Goal: Transaction & Acquisition: Book appointment/travel/reservation

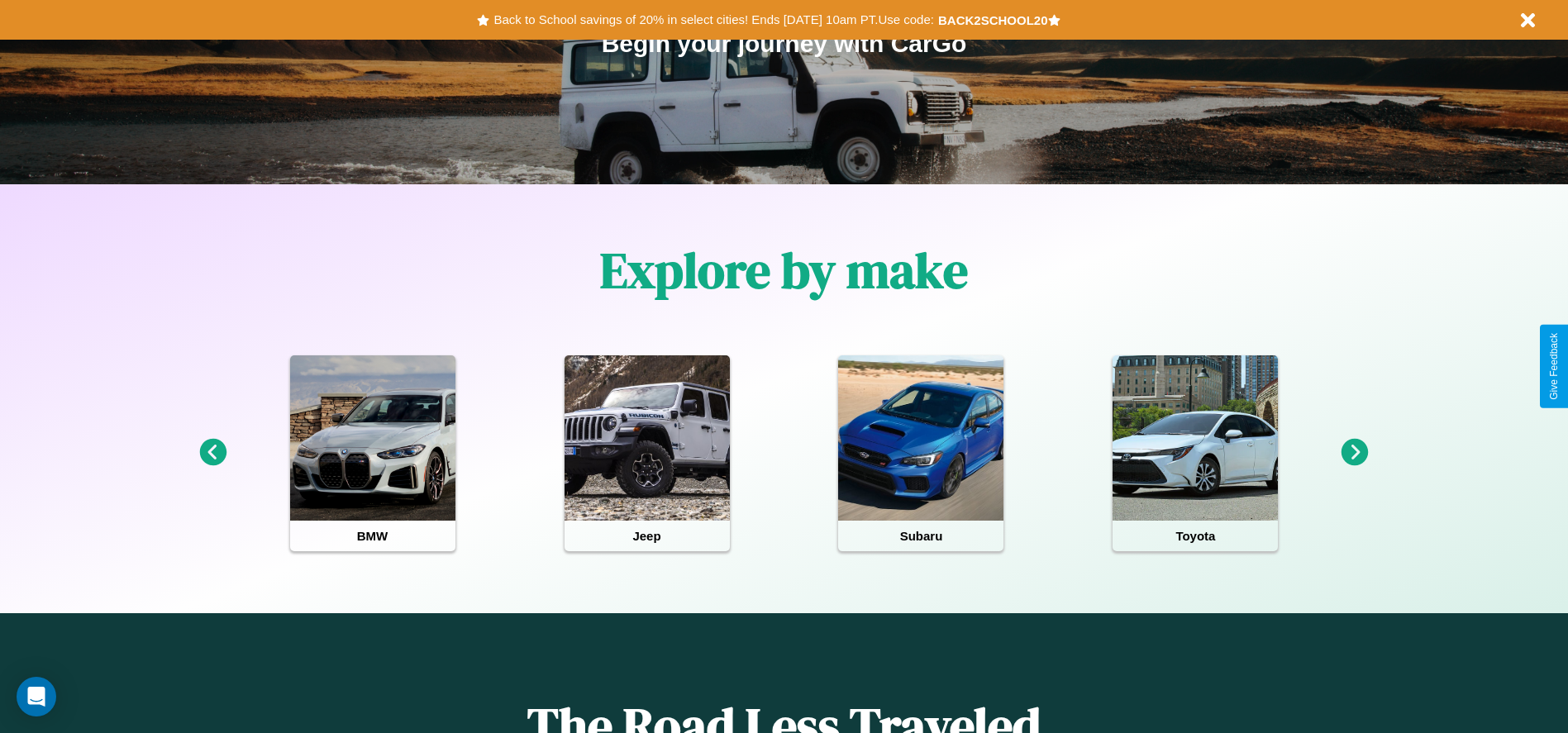
scroll to position [343, 0]
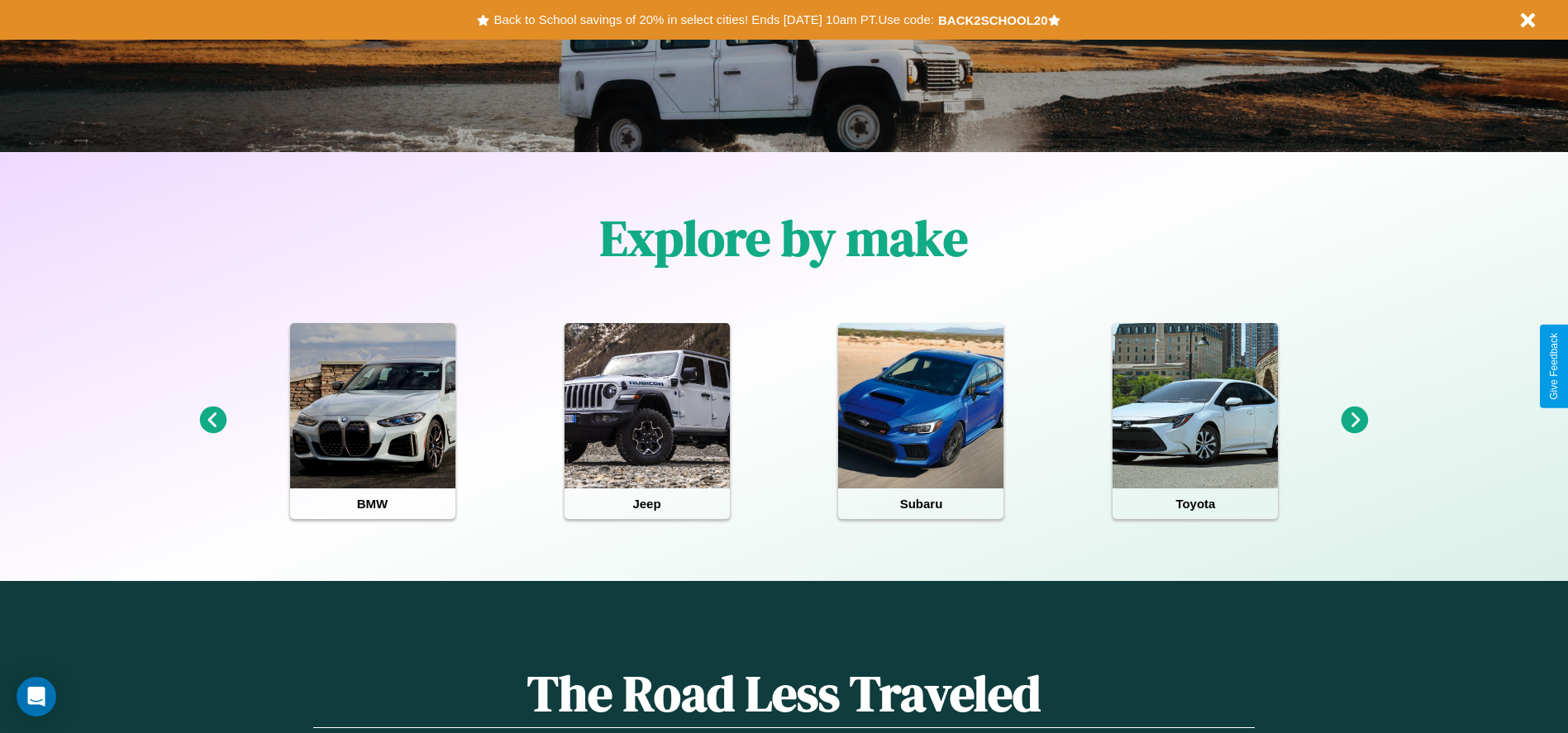
click at [212, 420] on icon at bounding box center [212, 420] width 27 height 27
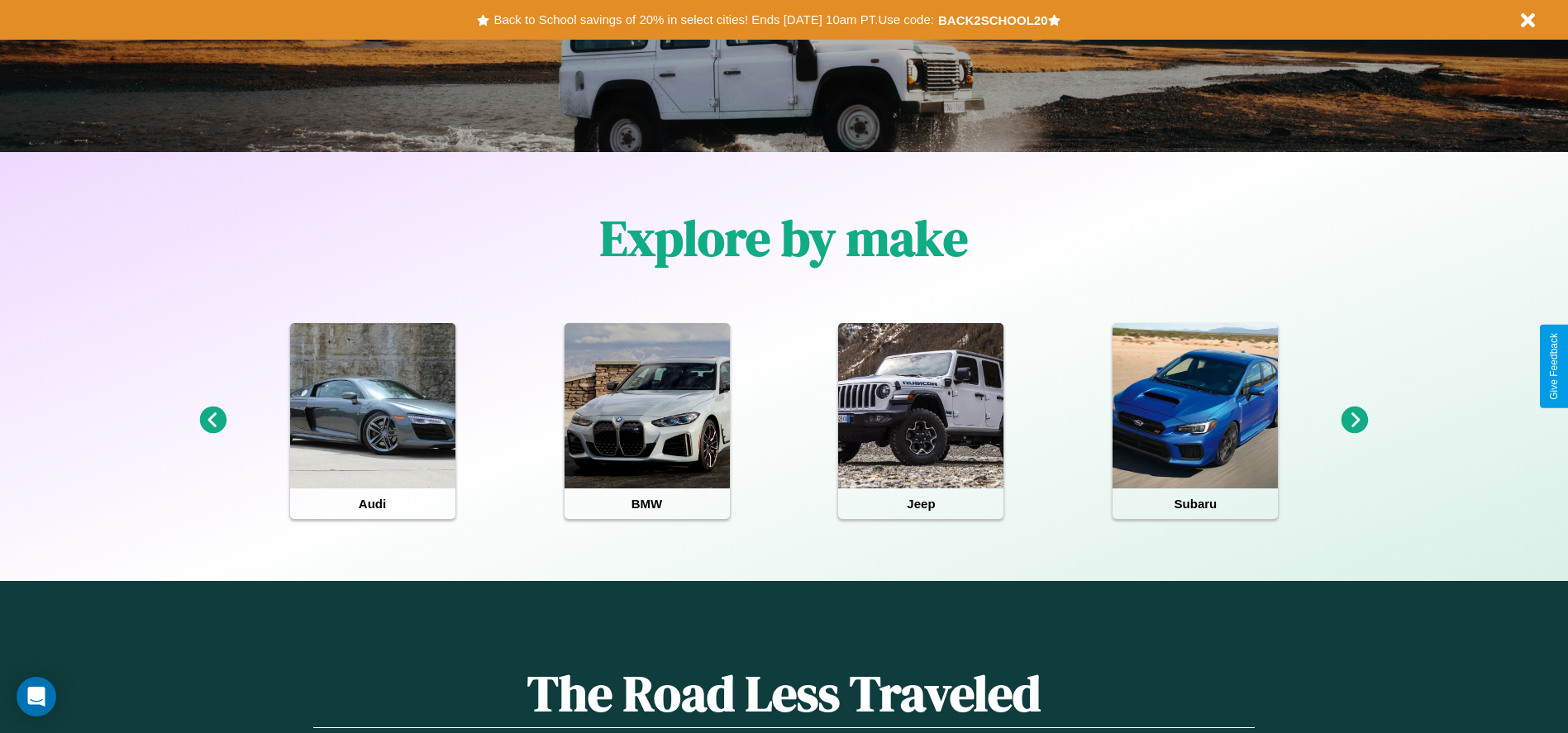
click at [1355, 420] on icon at bounding box center [1356, 420] width 27 height 27
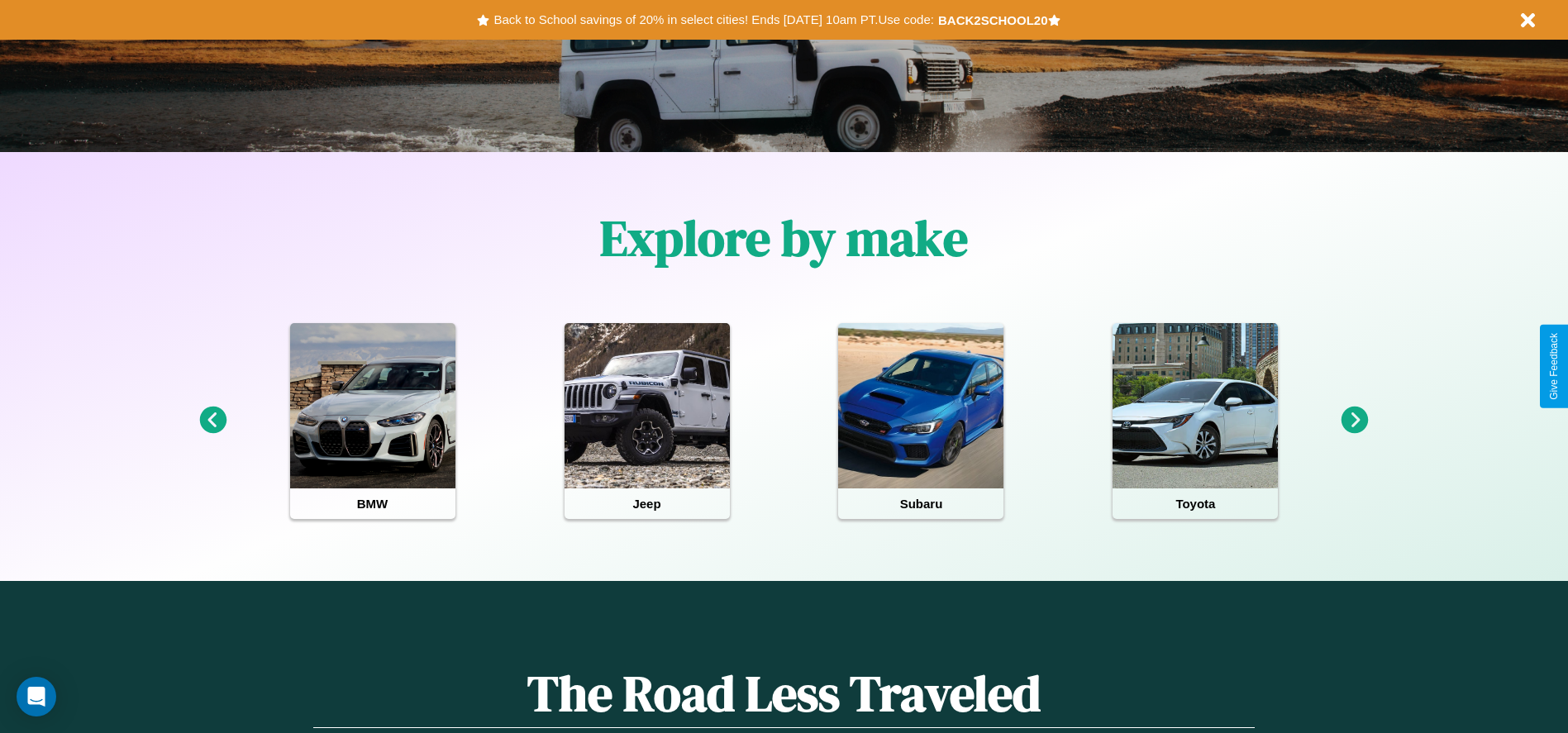
click at [212, 420] on icon at bounding box center [212, 420] width 27 height 27
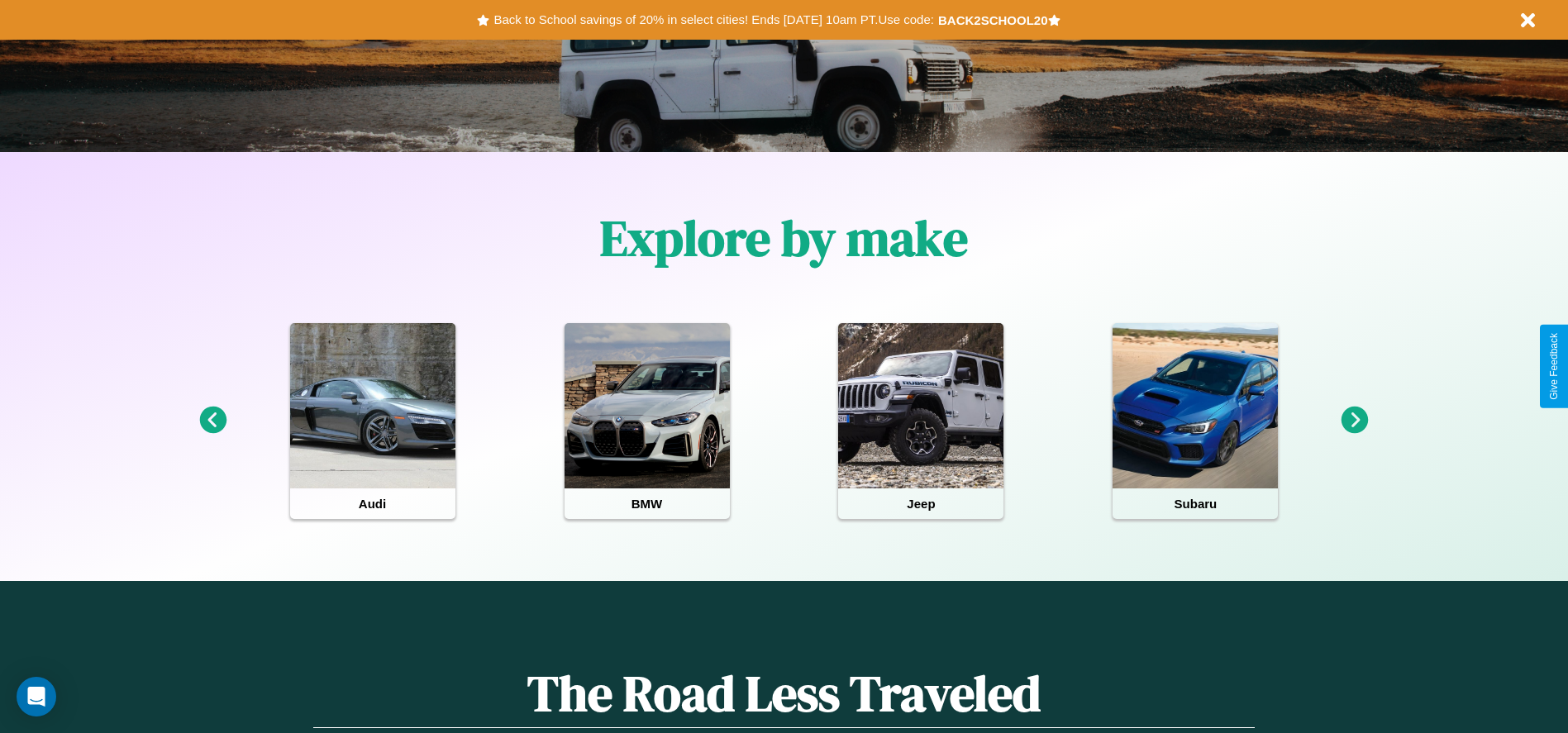
click at [1355, 420] on icon at bounding box center [1356, 420] width 27 height 27
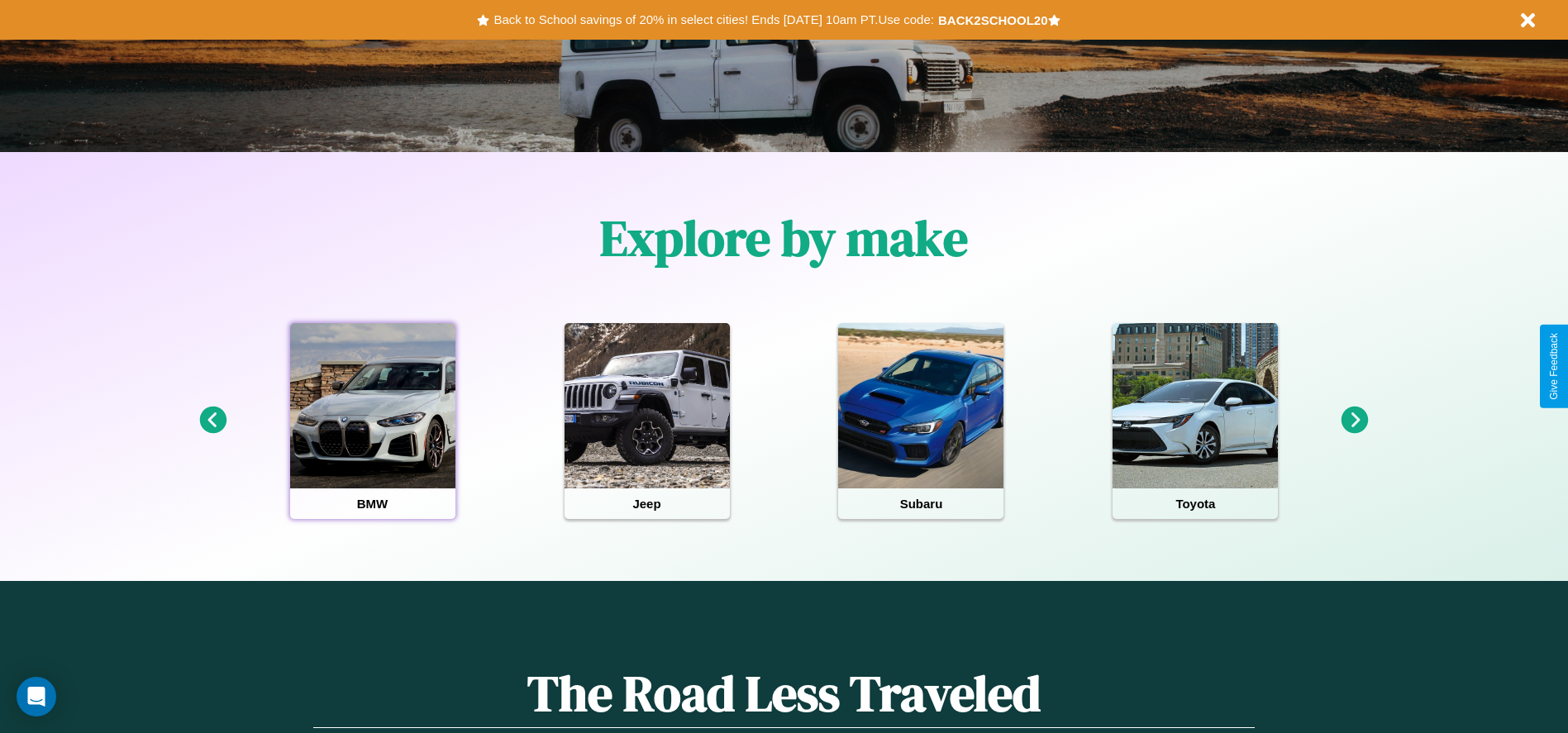
click at [372, 420] on div at bounding box center [372, 405] width 166 height 166
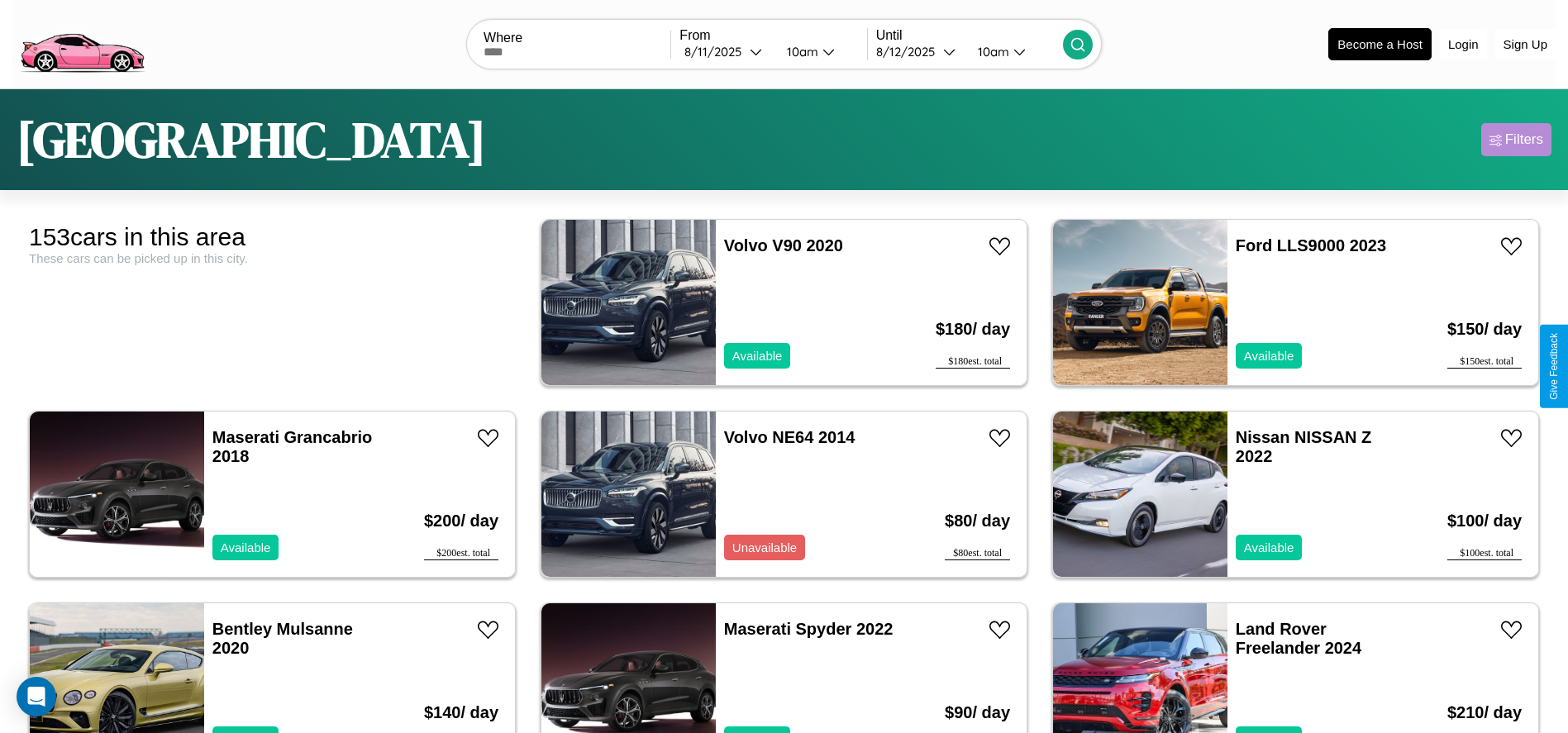
click at [1516, 139] on div "Filters" at bounding box center [1524, 139] width 38 height 16
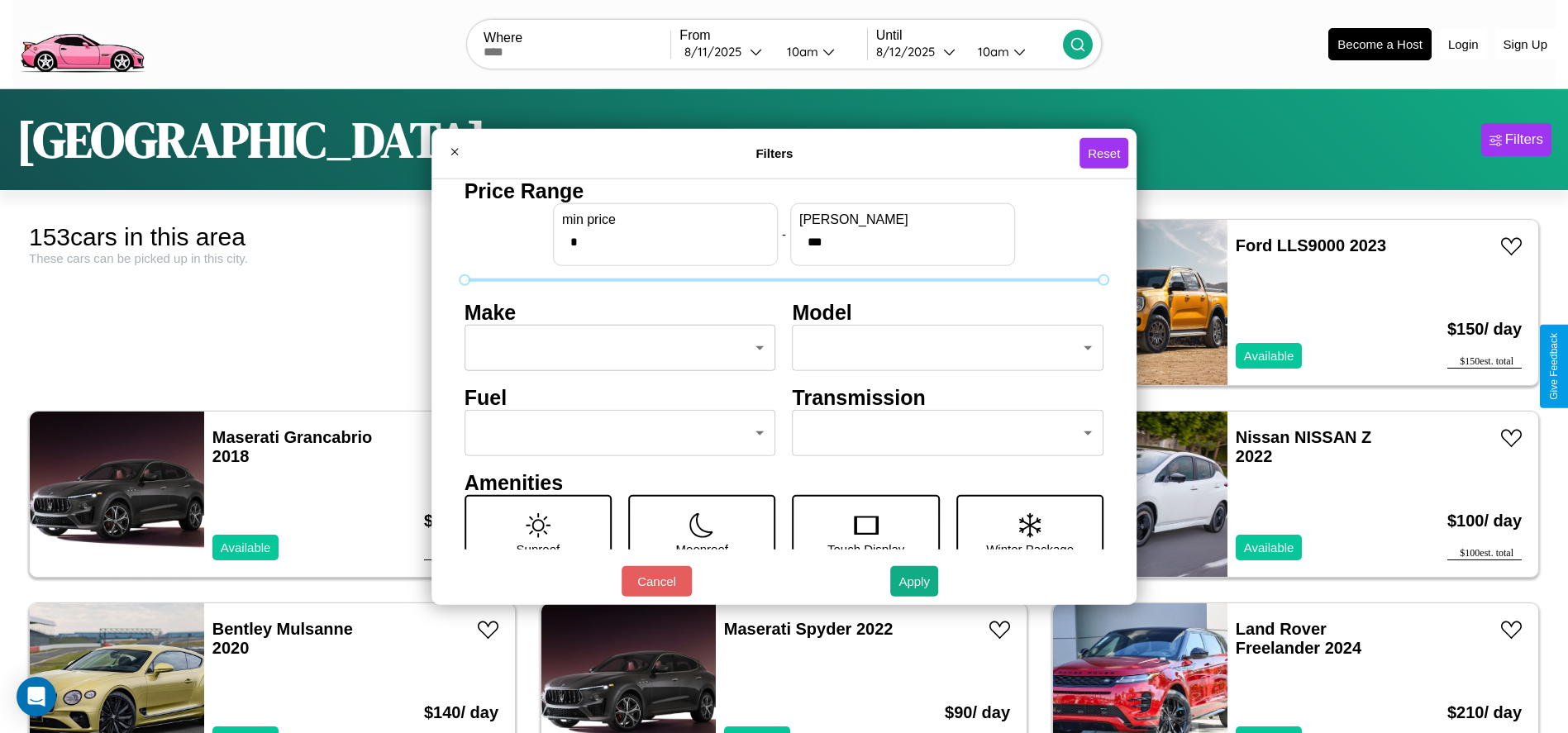
click at [615, 348] on body "CarGo Where From [DATE] 10am Until [DATE] 10am Become a Host Login Sign Up Toky…" at bounding box center [784, 417] width 1568 height 835
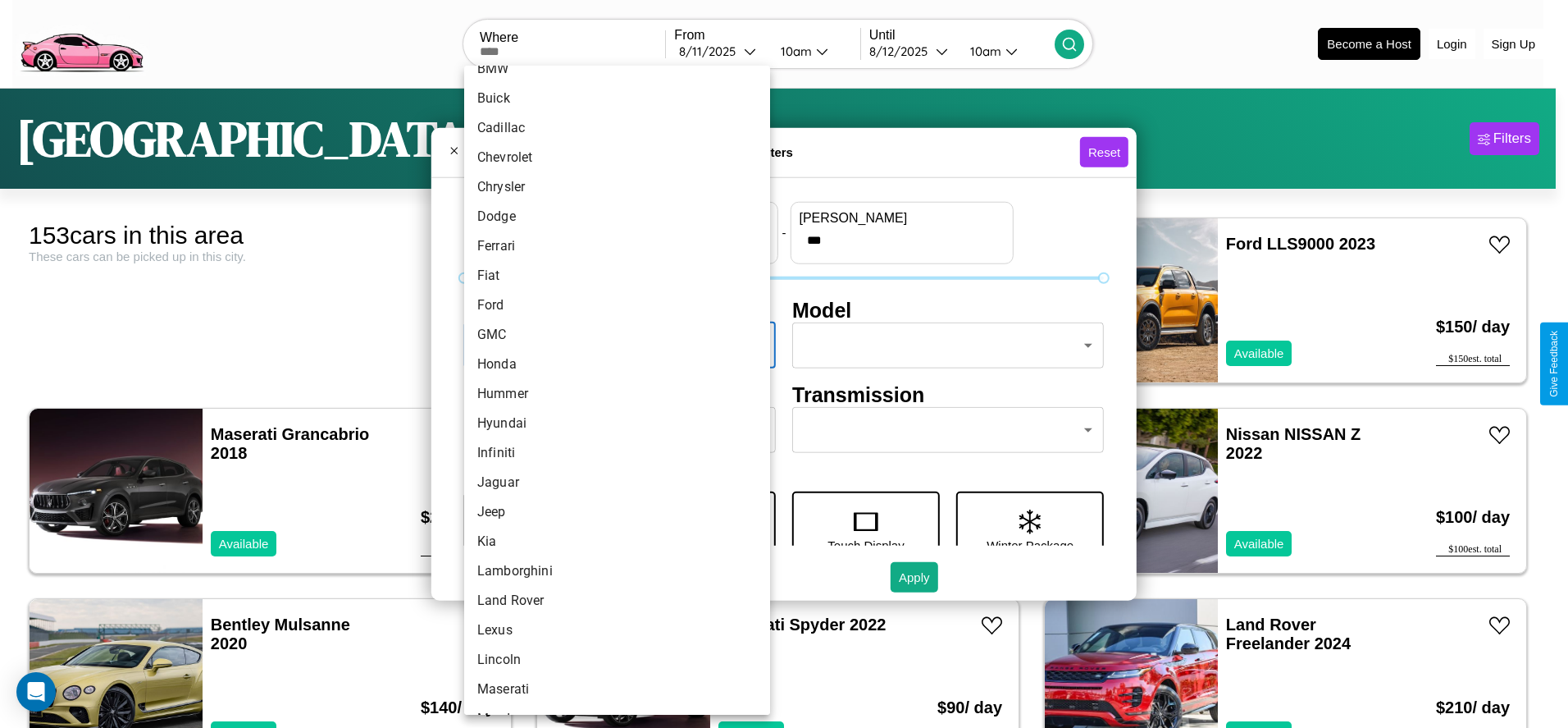
scroll to position [199, 0]
click at [611, 390] on li "Hummer" at bounding box center [617, 390] width 306 height 30
type input "******"
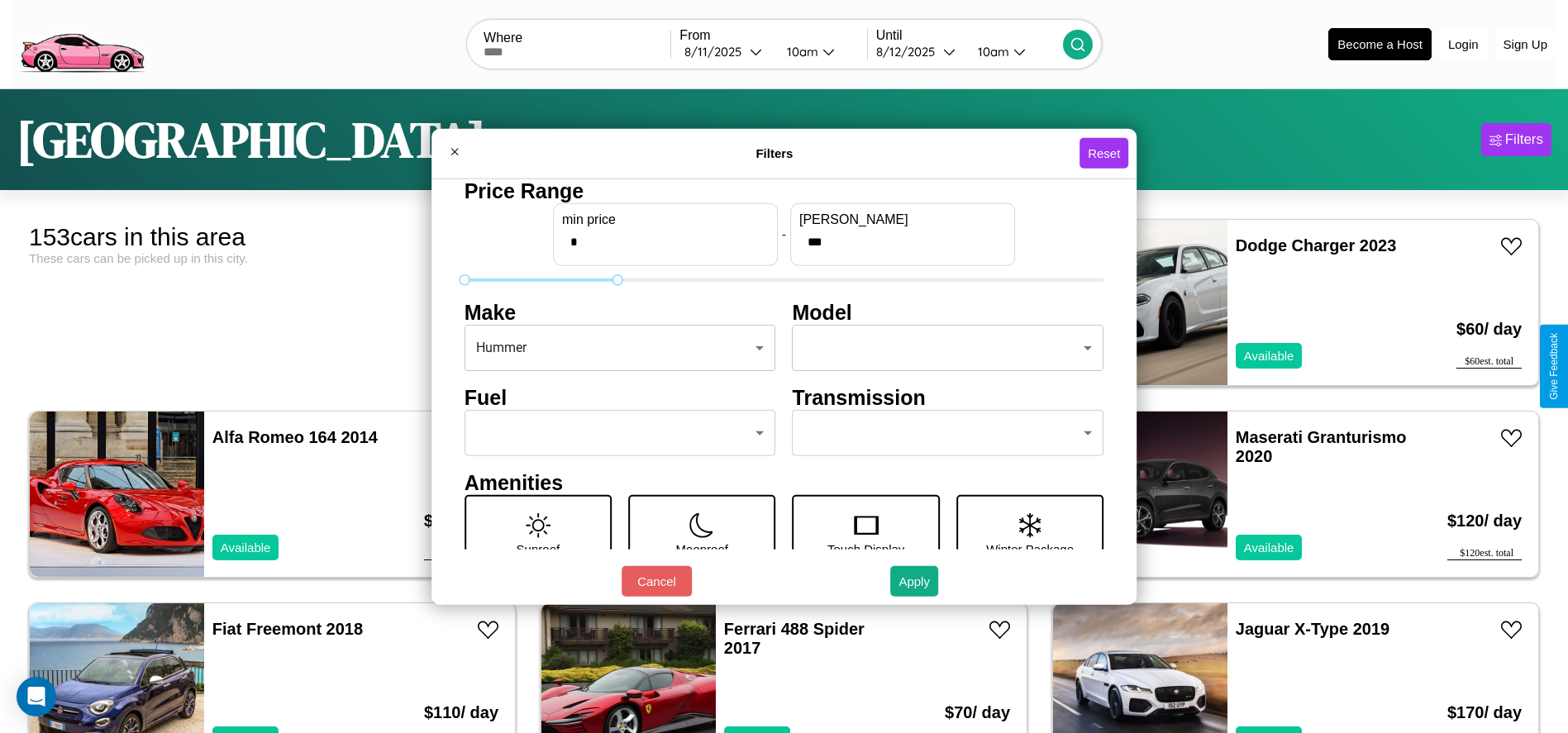
type input "***"
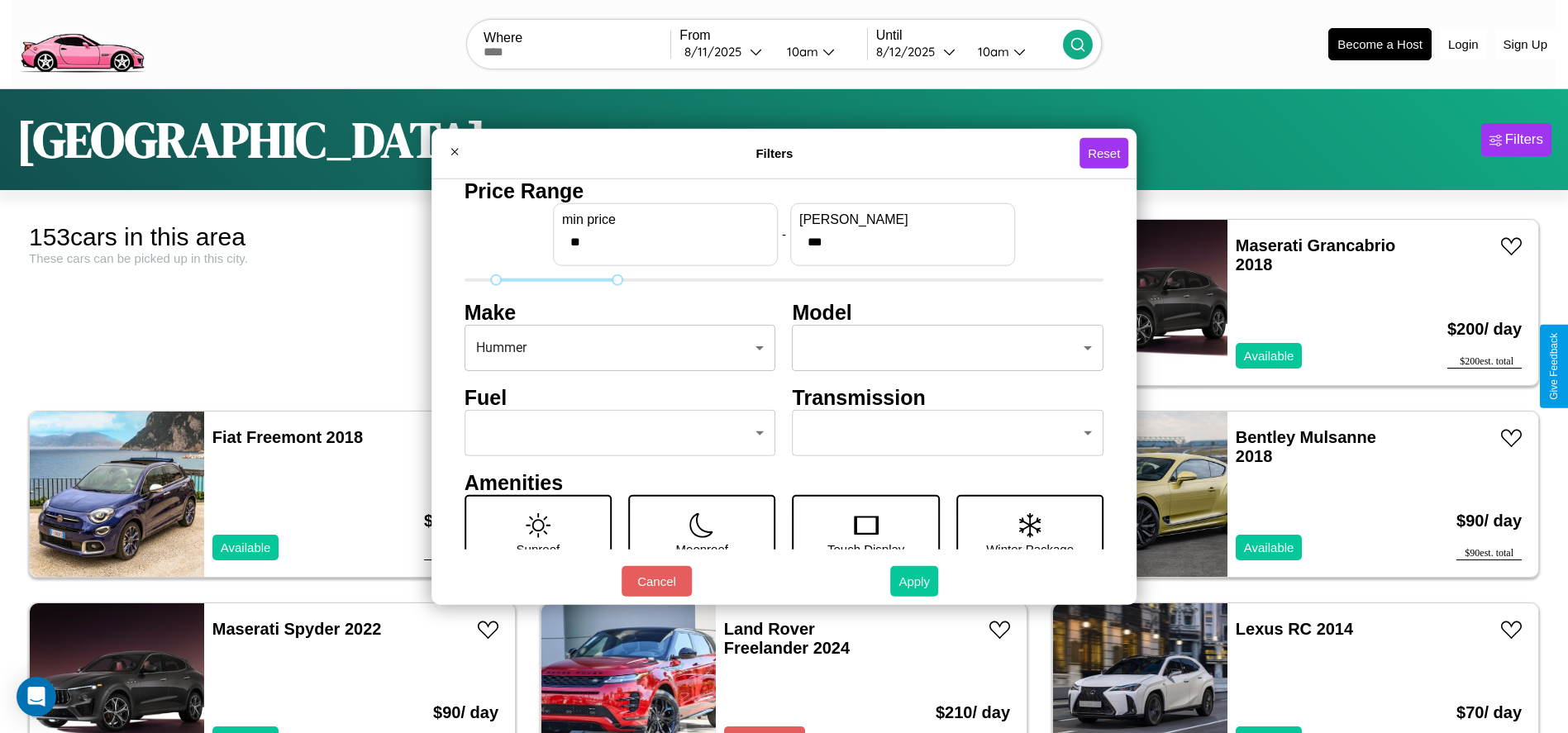
type input "**"
click at [915, 581] on button "Apply" at bounding box center [914, 581] width 48 height 31
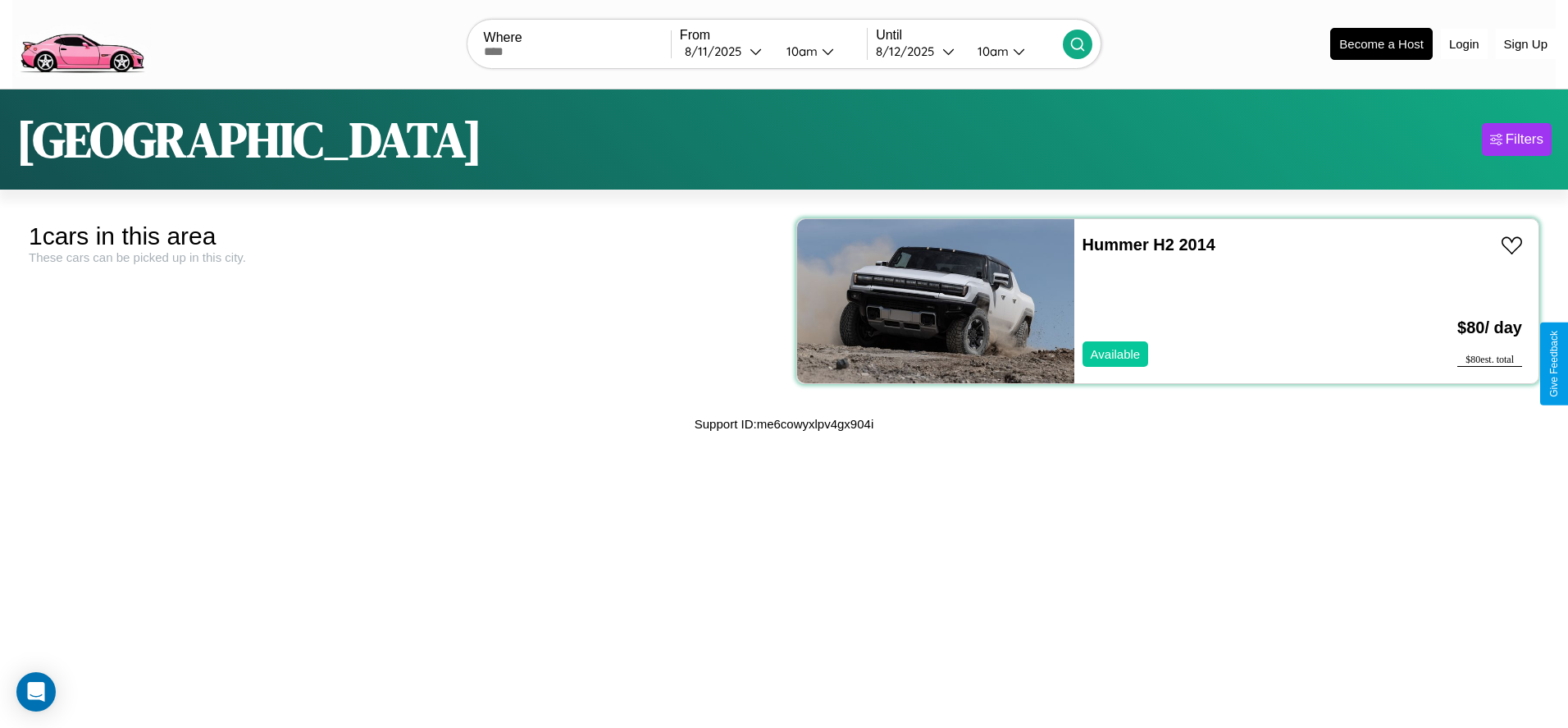
click at [1158, 300] on div "Hummer H2 2014 Available" at bounding box center [1221, 301] width 293 height 164
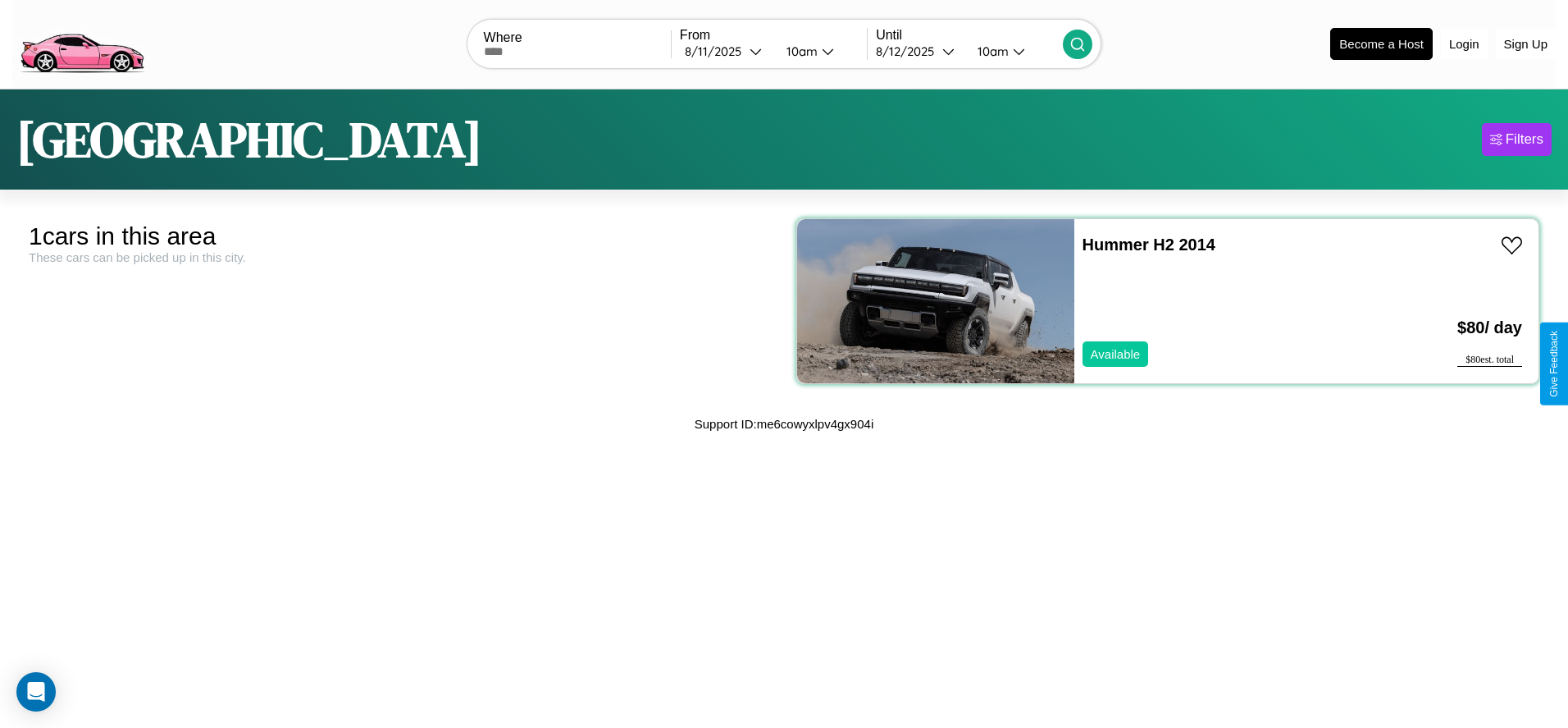
click at [1158, 300] on div "Hummer H2 2014 Available" at bounding box center [1221, 301] width 293 height 164
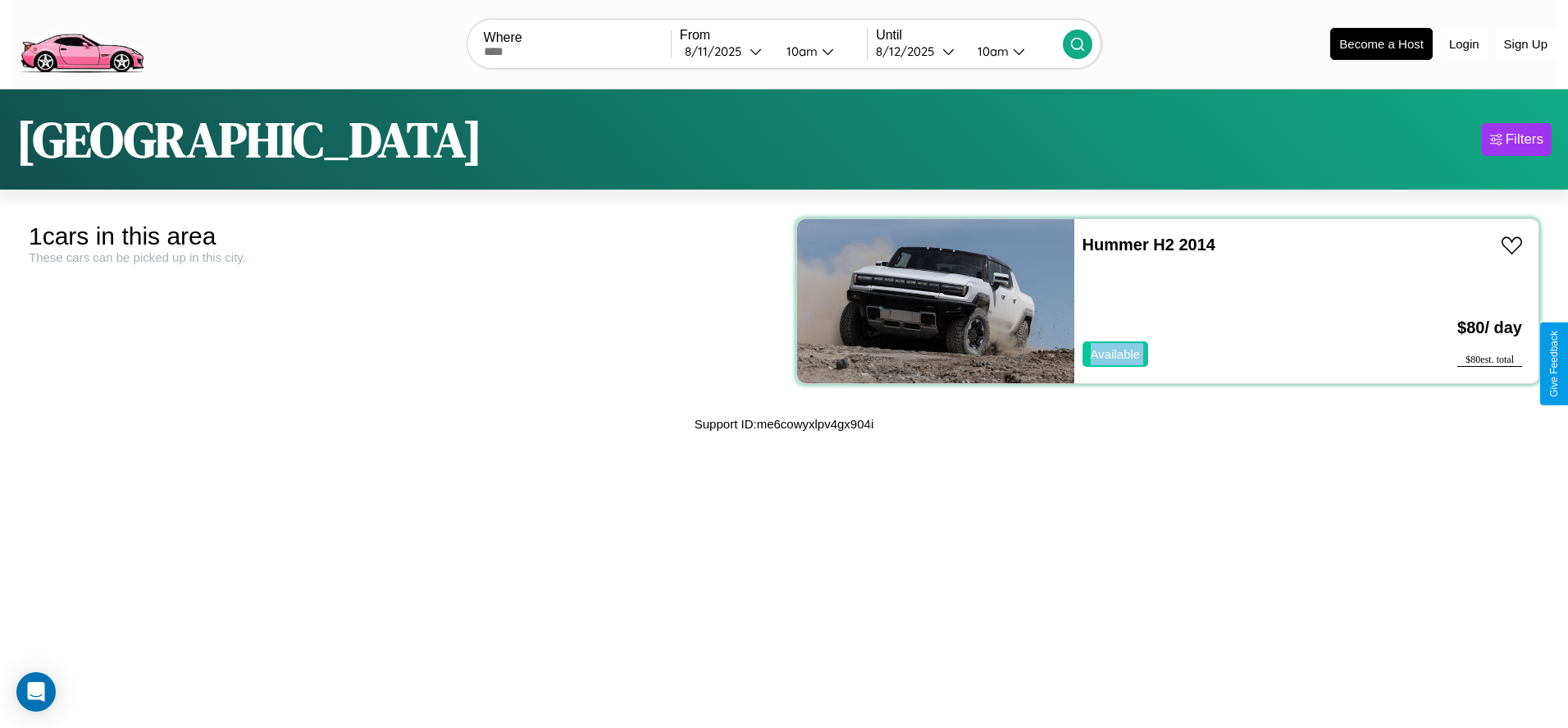
click at [1158, 300] on div "Hummer H2 2014 Available" at bounding box center [1221, 301] width 293 height 164
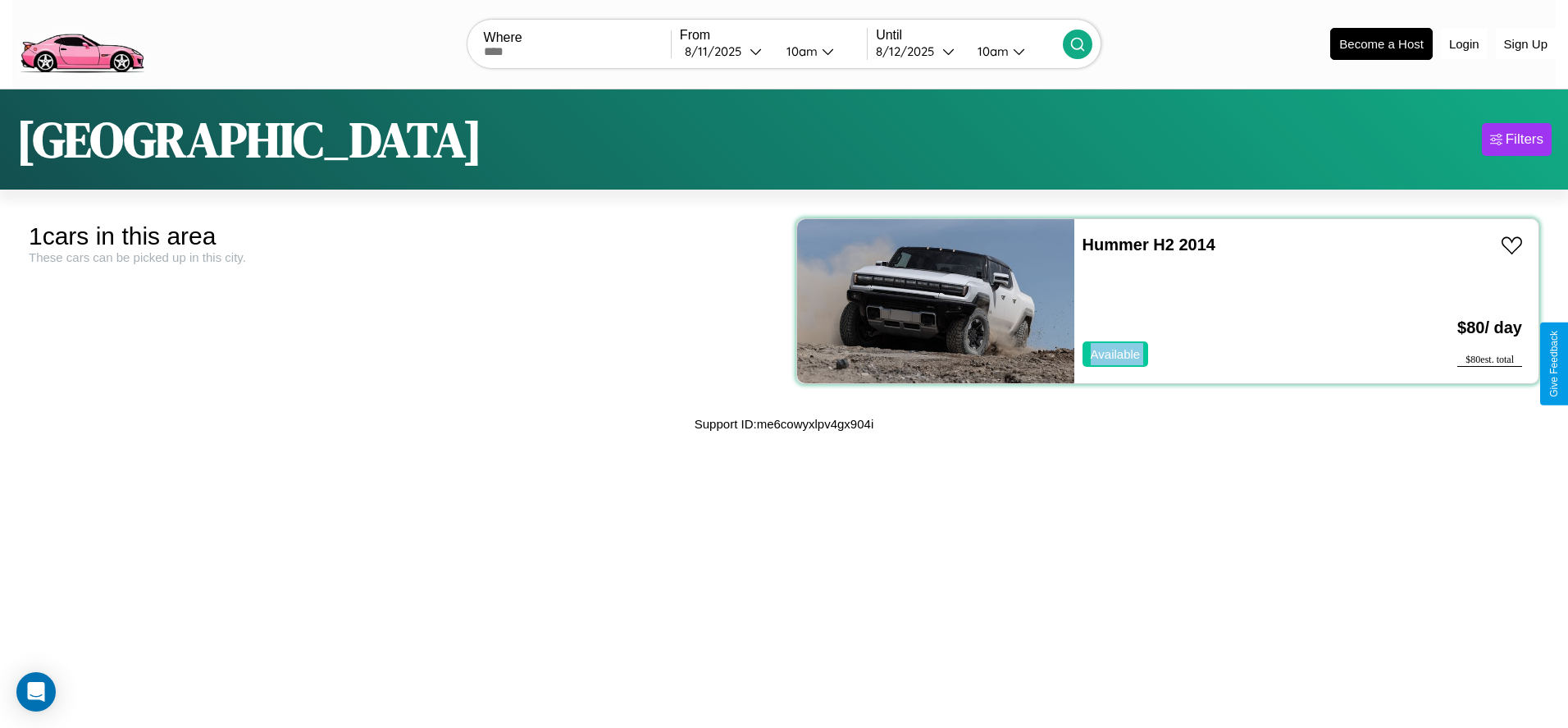
click at [1158, 300] on div "Hummer H2 2014 Available" at bounding box center [1221, 301] width 293 height 164
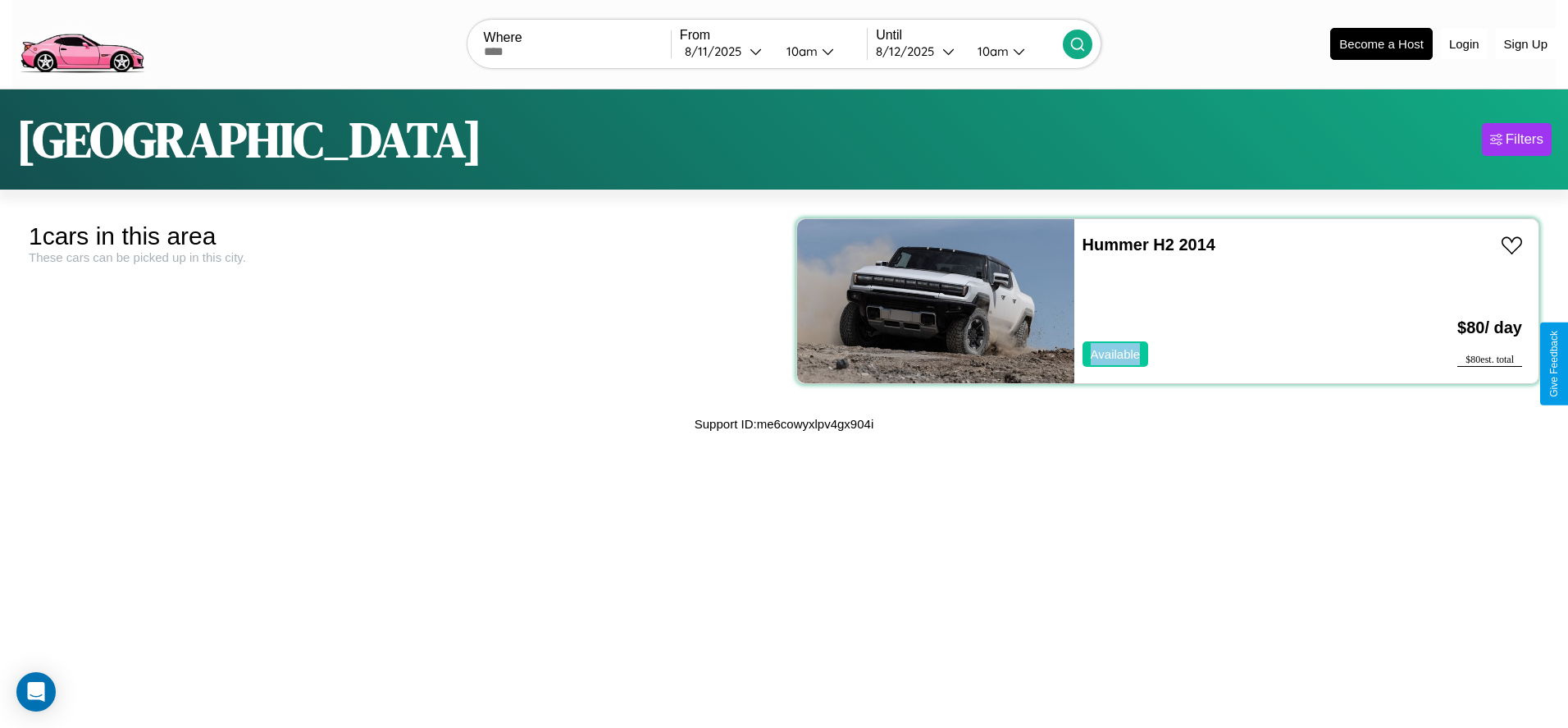
click at [1158, 300] on div "Hummer H2 2014 Available" at bounding box center [1221, 301] width 293 height 164
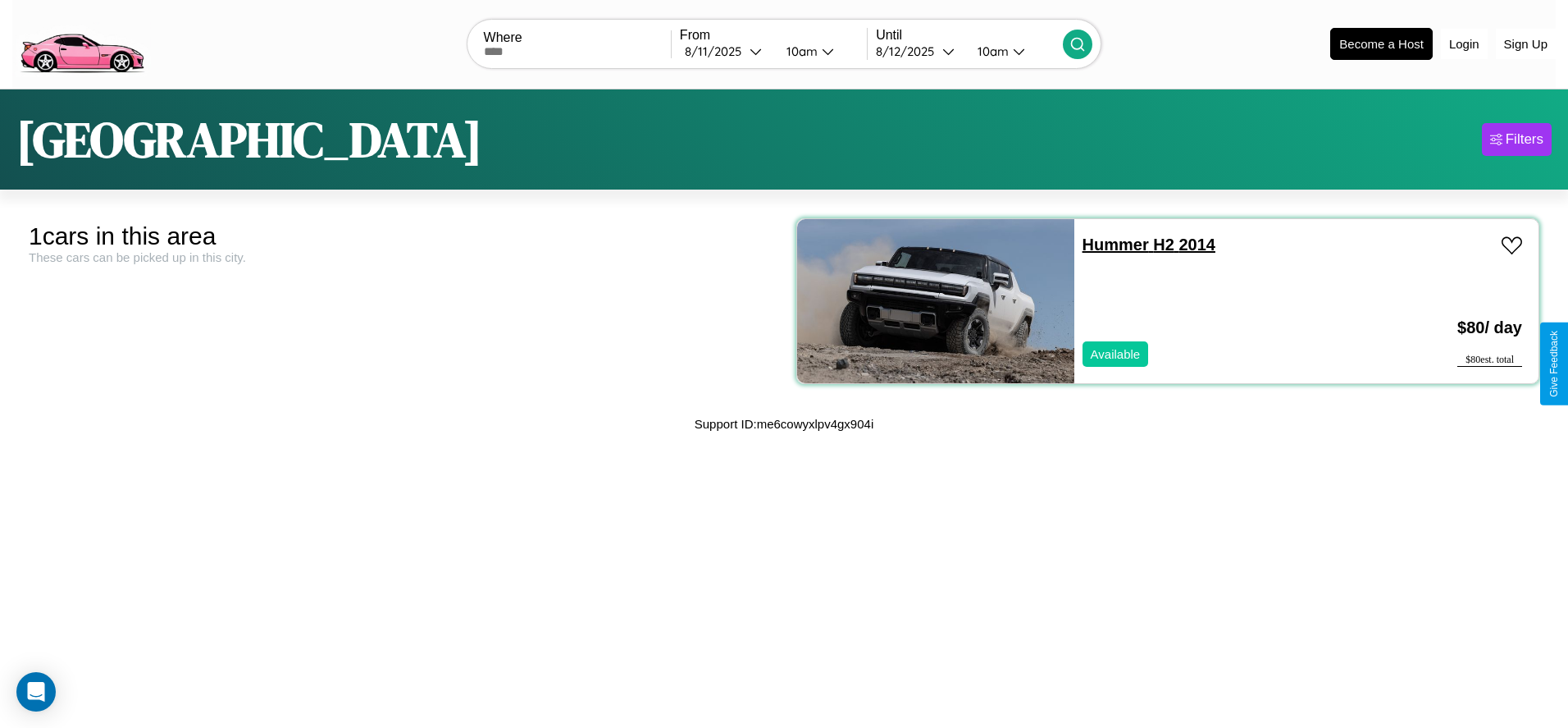
click at [1106, 244] on link "Hummer H2 2014" at bounding box center [1149, 244] width 133 height 18
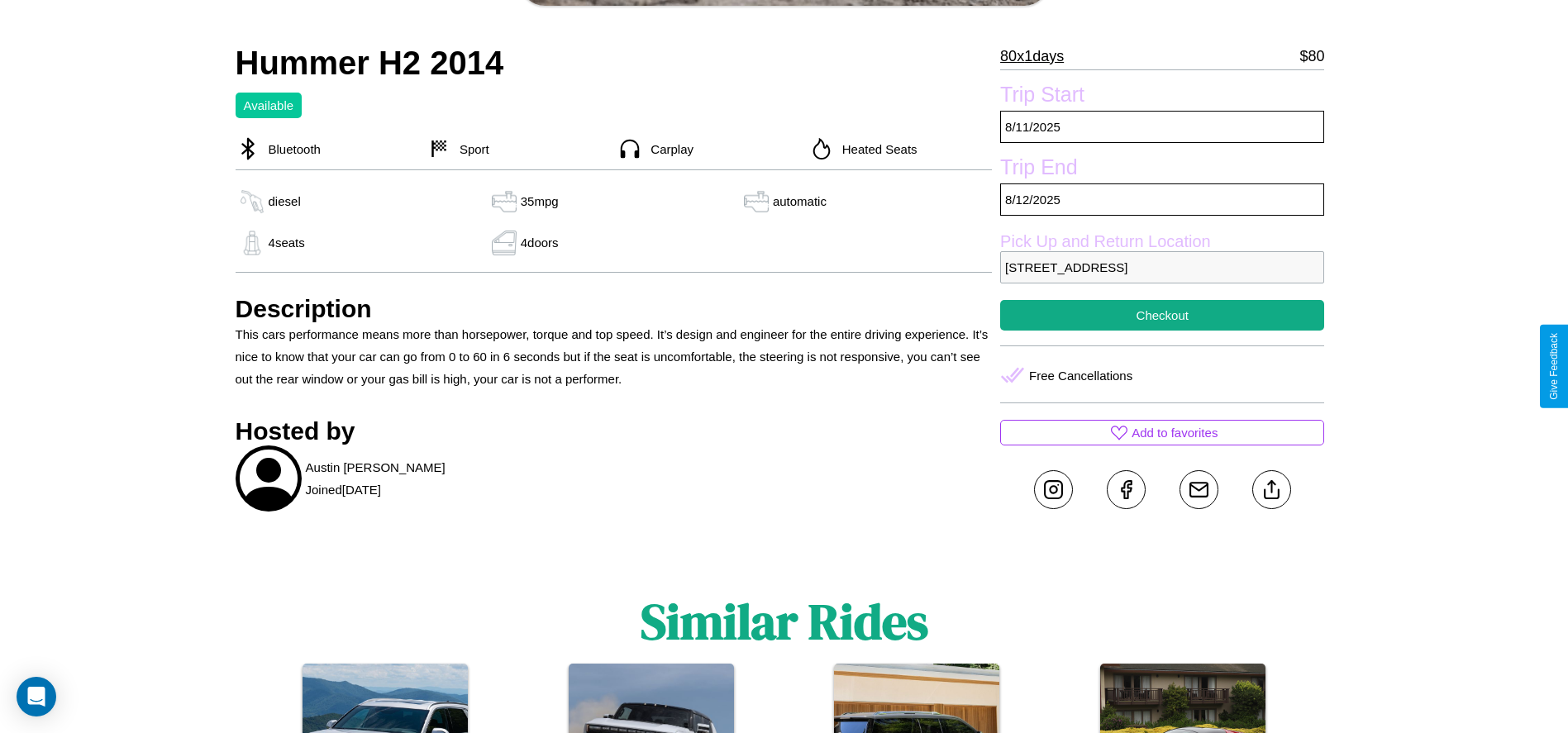
scroll to position [660, 0]
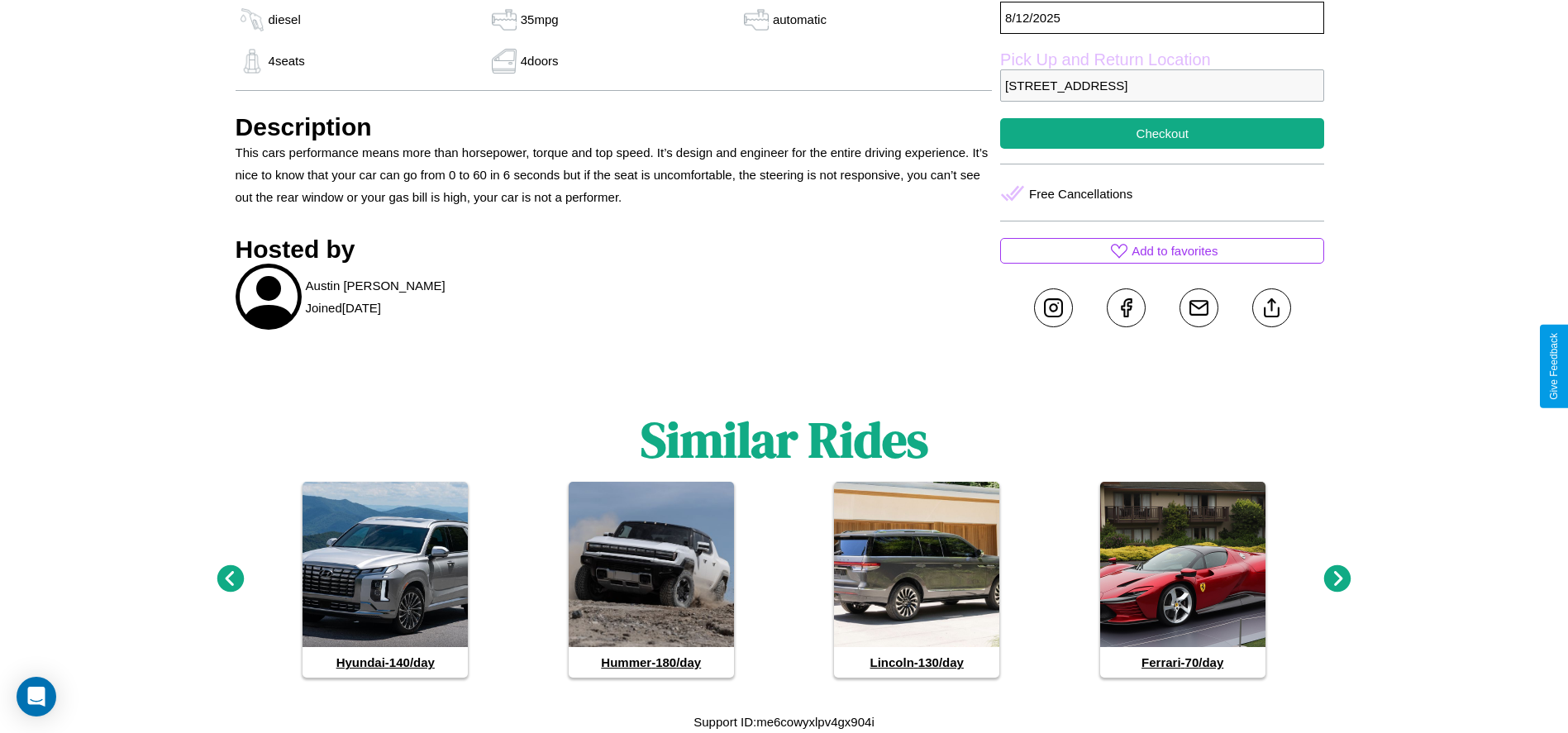
click at [1338, 579] on icon at bounding box center [1338, 578] width 27 height 27
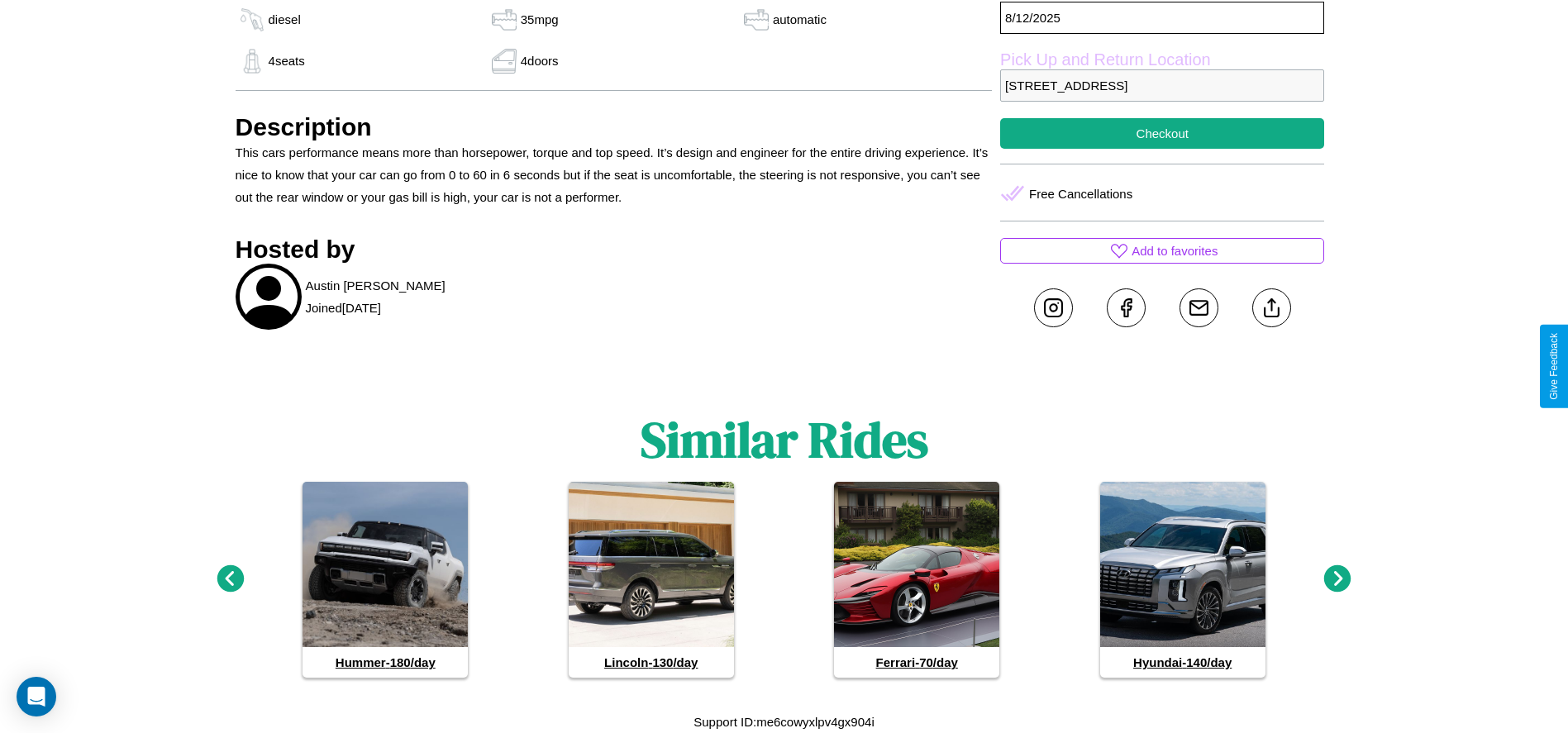
click at [1338, 579] on icon at bounding box center [1338, 578] width 27 height 27
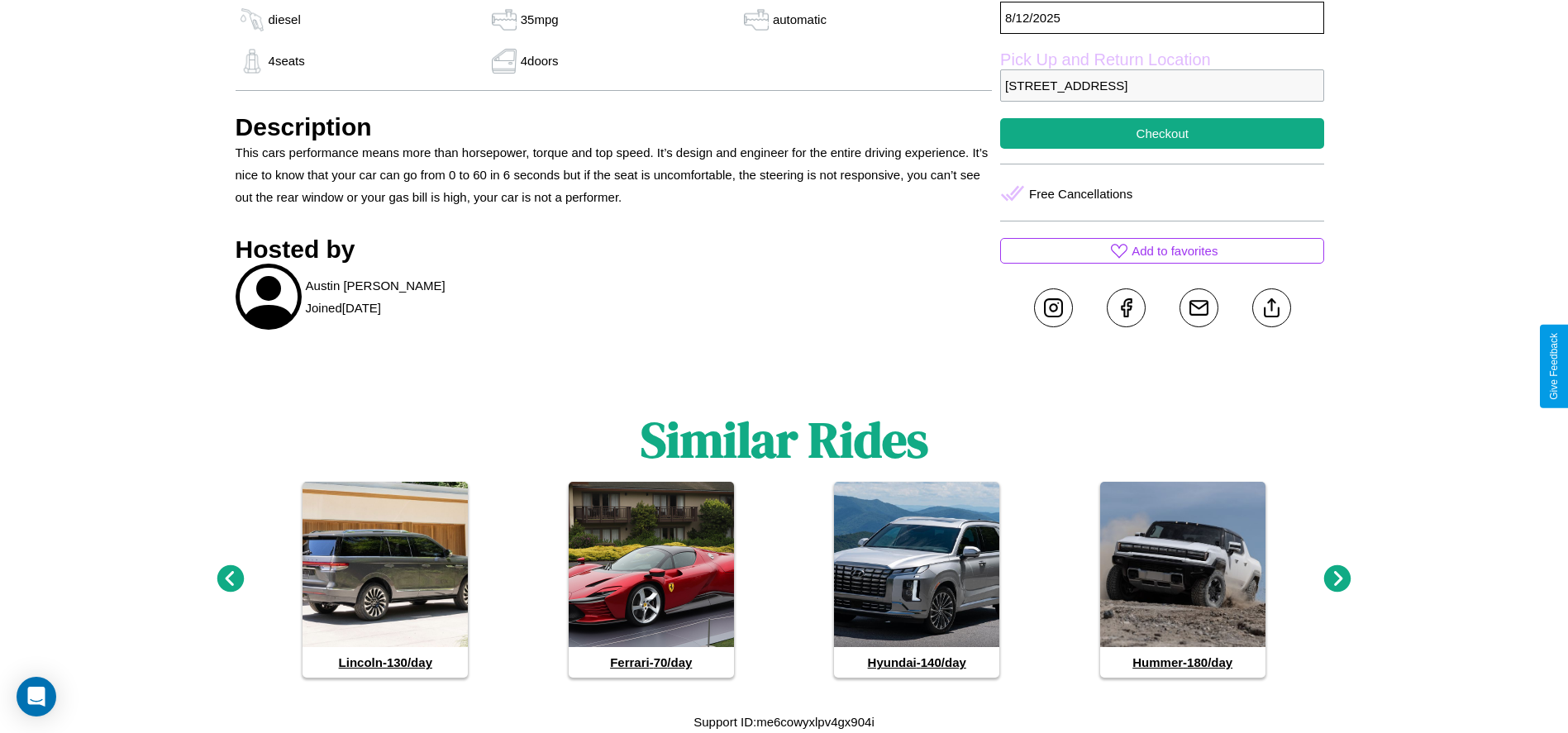
click at [1338, 579] on icon at bounding box center [1338, 578] width 27 height 27
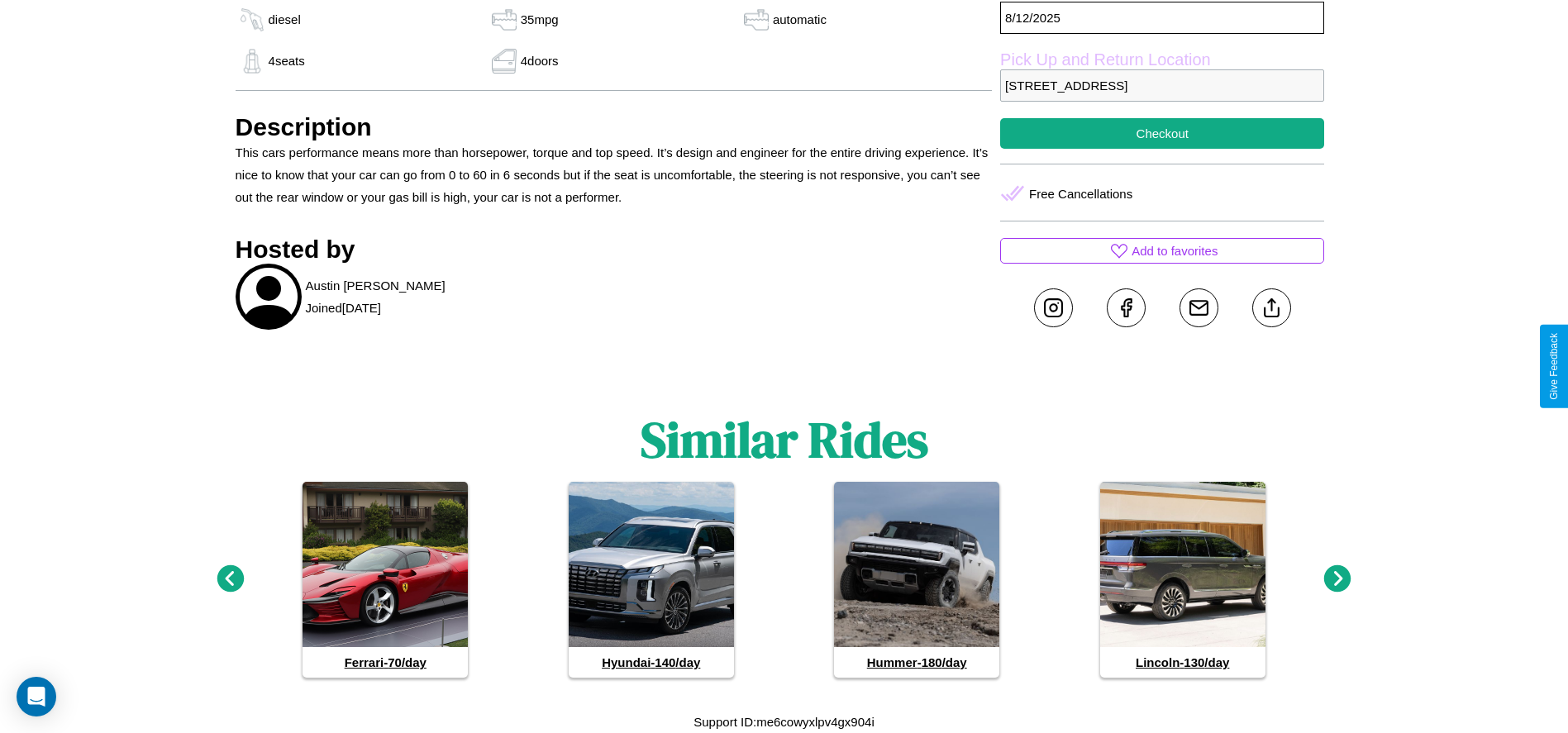
click at [1338, 579] on icon at bounding box center [1338, 578] width 27 height 27
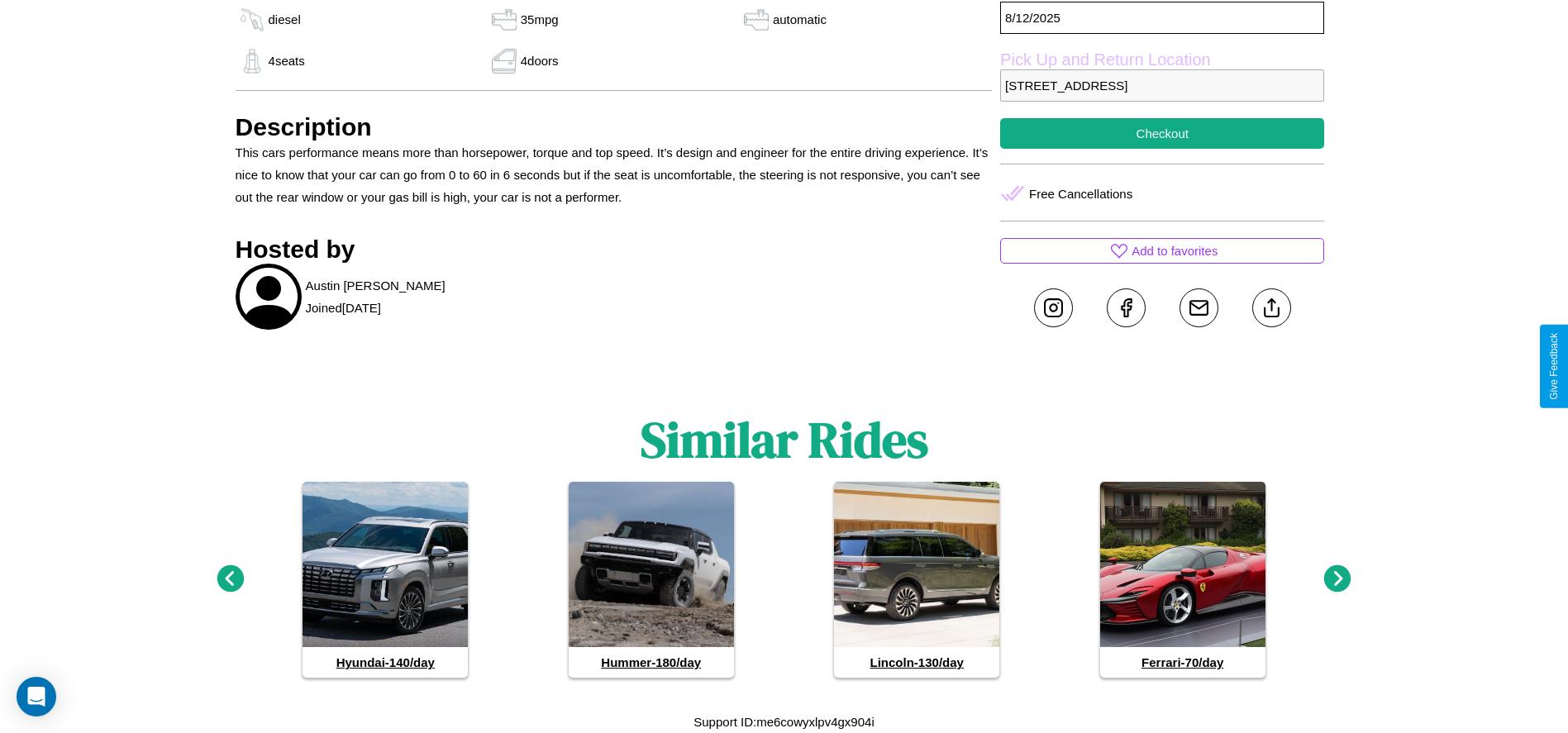
click at [1338, 579] on icon at bounding box center [1338, 578] width 27 height 27
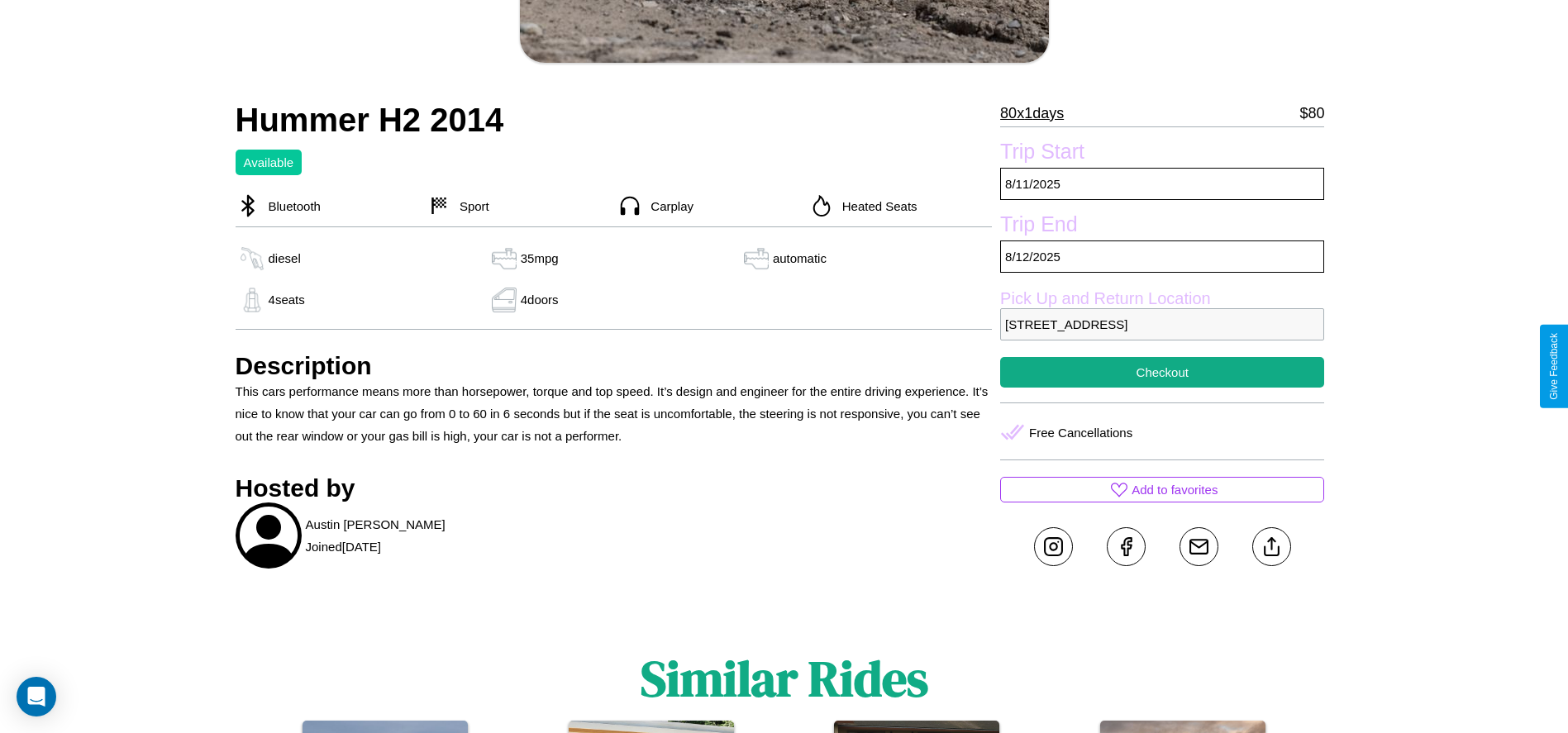
scroll to position [175, 0]
